Goal: Task Accomplishment & Management: Use online tool/utility

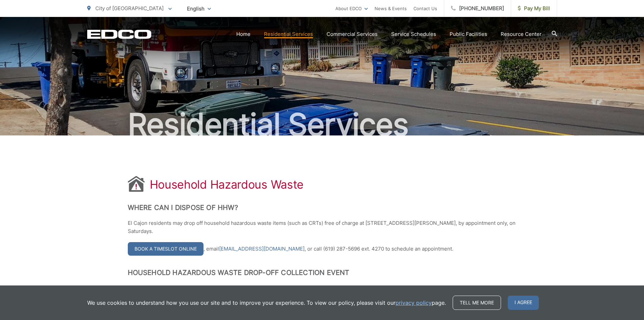
scroll to position [101, 0]
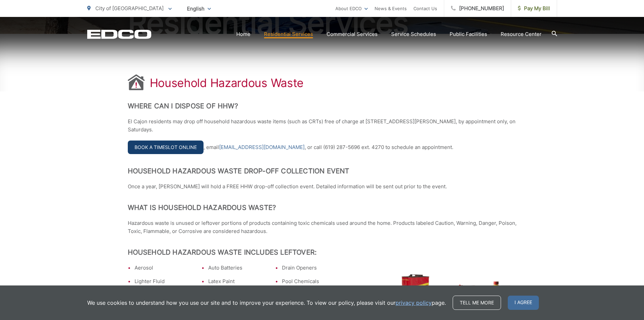
click at [168, 147] on link "Book a Timeslot Online" at bounding box center [166, 147] width 76 height 14
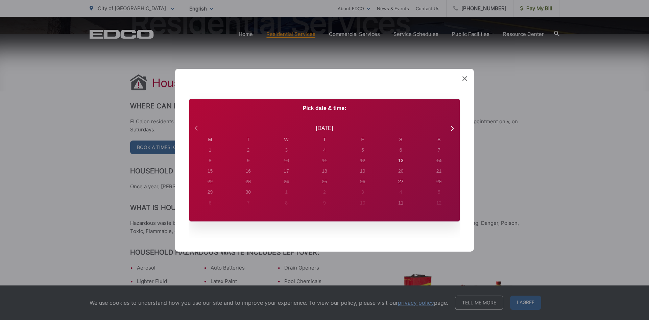
click at [199, 126] on icon at bounding box center [197, 127] width 9 height 9
click at [452, 126] on icon at bounding box center [452, 128] width 3 height 5
click at [467, 76] on div "Created with Sketch. Book Appointment Bringing anyone with you? Number of Addit…" at bounding box center [324, 159] width 299 height 183
click at [466, 77] on icon at bounding box center [465, 78] width 5 height 5
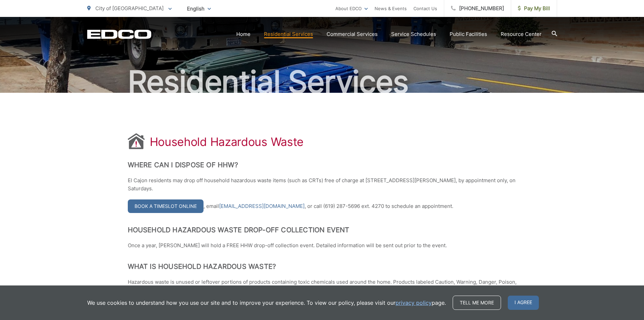
scroll to position [34, 0]
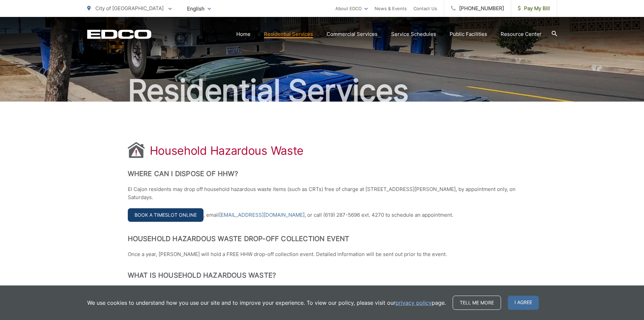
click at [177, 214] on link "Book a Timeslot Online" at bounding box center [166, 215] width 76 height 14
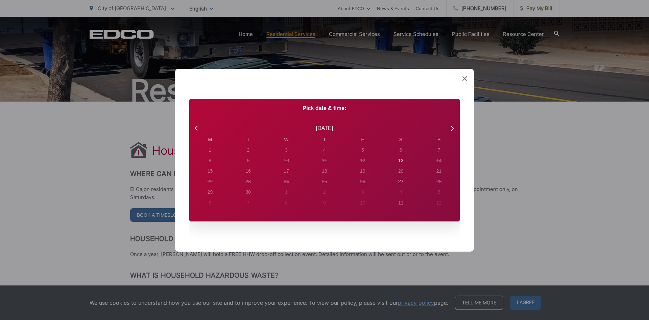
click at [465, 76] on icon at bounding box center [465, 78] width 5 height 5
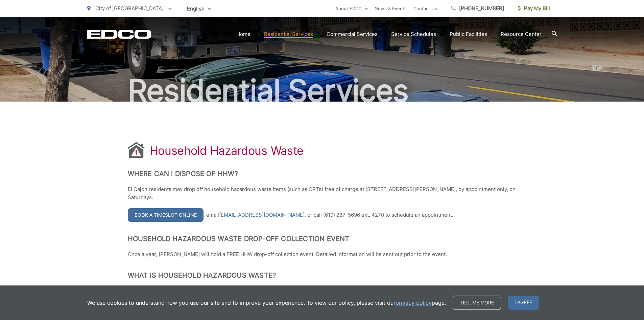
scroll to position [0, 0]
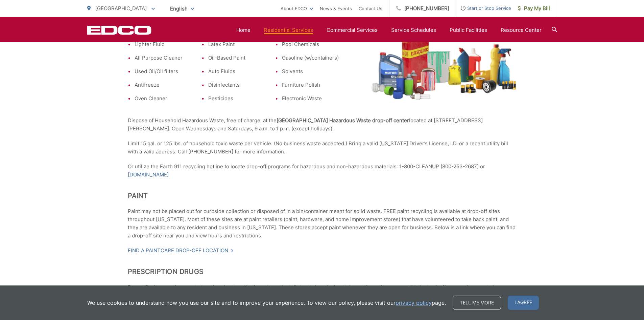
scroll to position [237, 0]
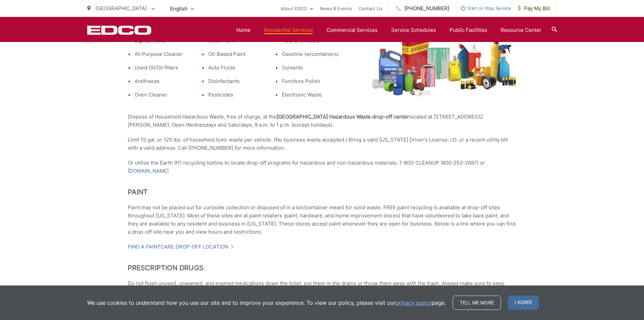
click at [198, 148] on p "Limit 15 gal. or 125 lbs. of household toxic waste per vehicle. (No business wa…" at bounding box center [322, 144] width 389 height 16
